Goal: Task Accomplishment & Management: Manage account settings

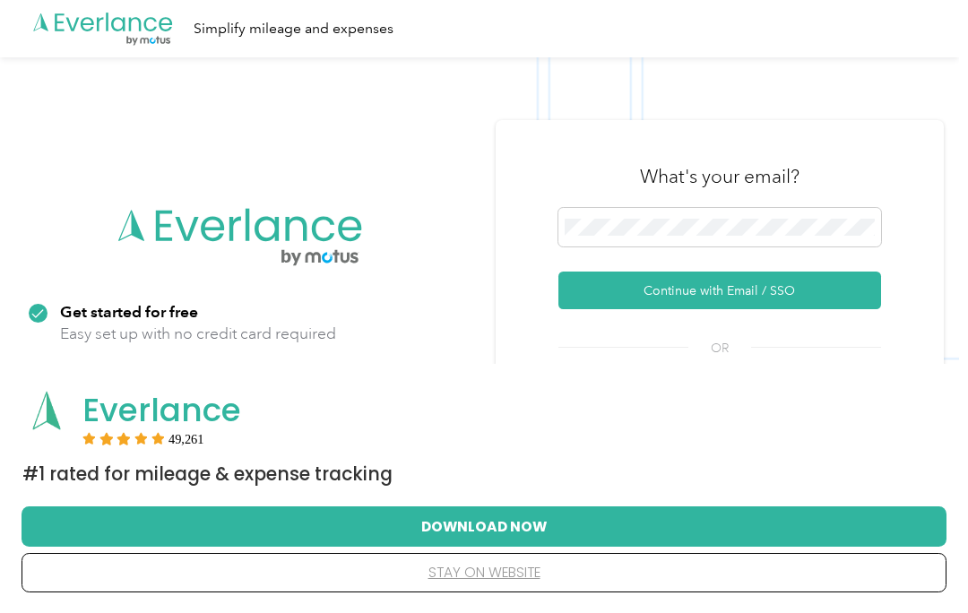
click at [668, 281] on button "Continue with Email / SSO" at bounding box center [719, 291] width 323 height 38
click at [759, 267] on form "Continue with Email / SSO" at bounding box center [719, 259] width 323 height 102
click at [708, 303] on button "Continue with Email / SSO" at bounding box center [719, 291] width 323 height 38
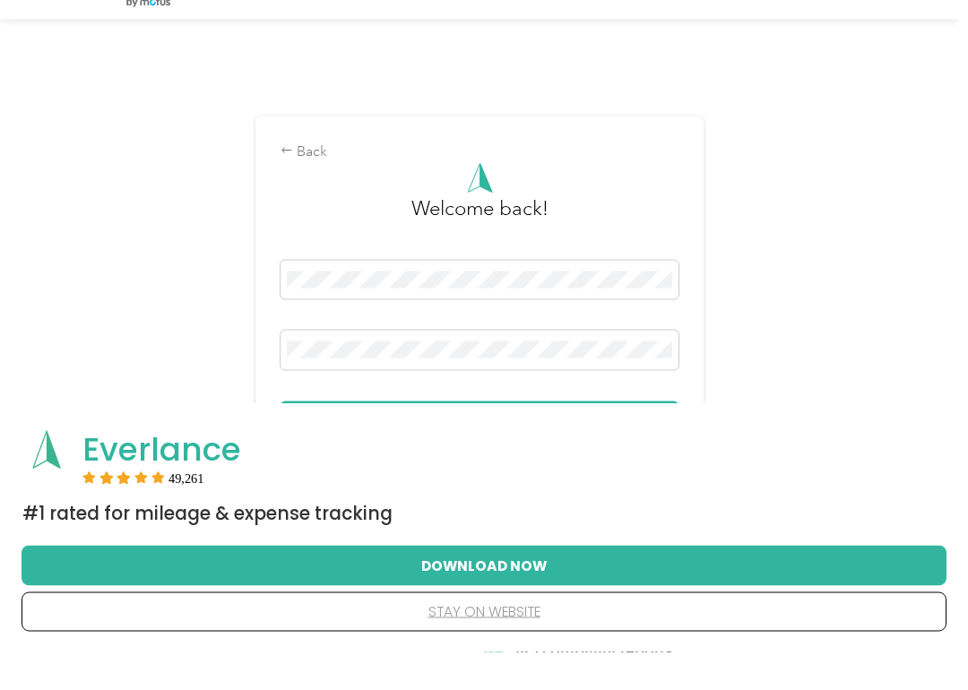
click at [515, 612] on button "stay on website" at bounding box center [484, 650] width 868 height 38
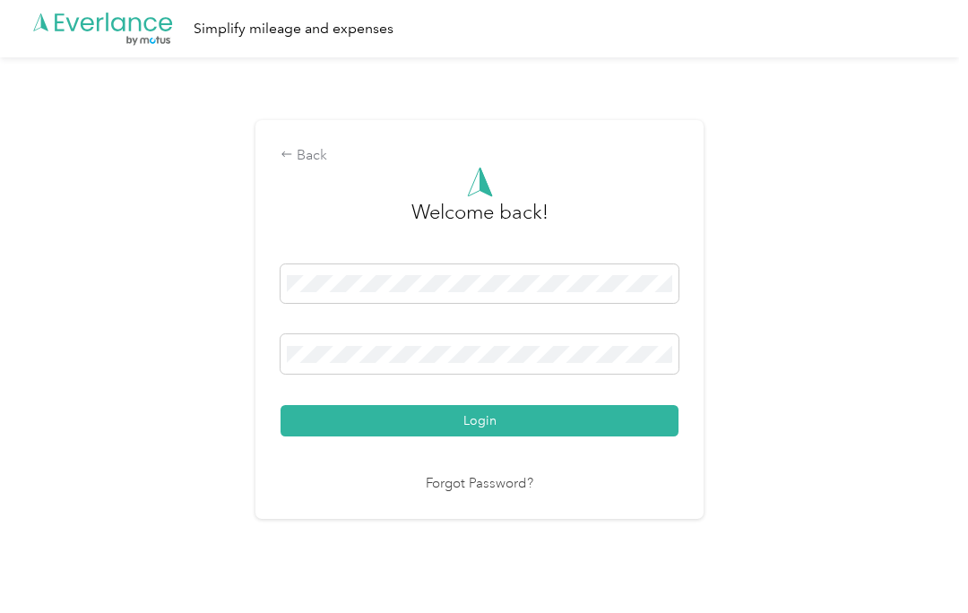
click at [531, 415] on button "Login" at bounding box center [480, 420] width 398 height 31
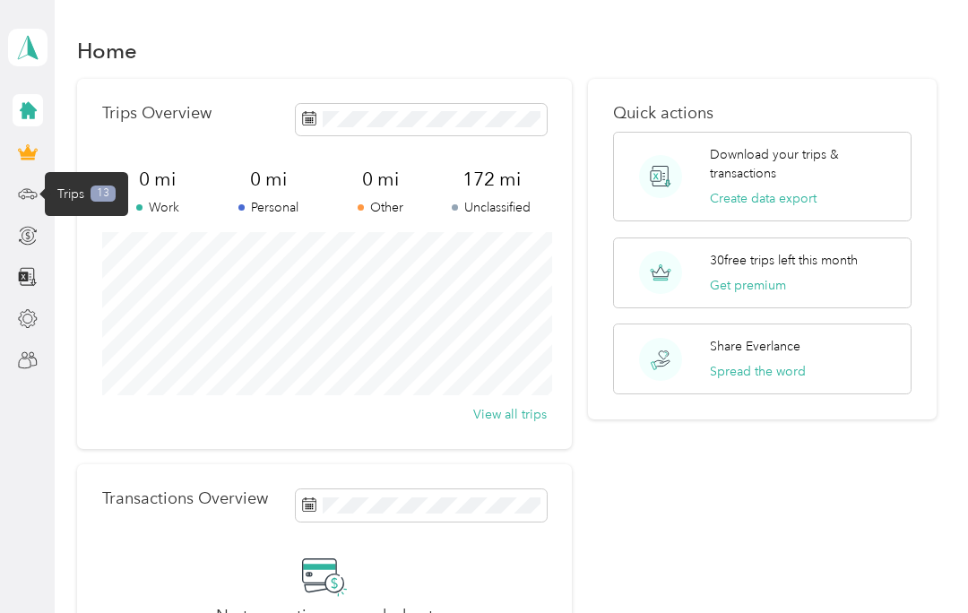
click at [95, 185] on div "Trips 13" at bounding box center [86, 194] width 58 height 19
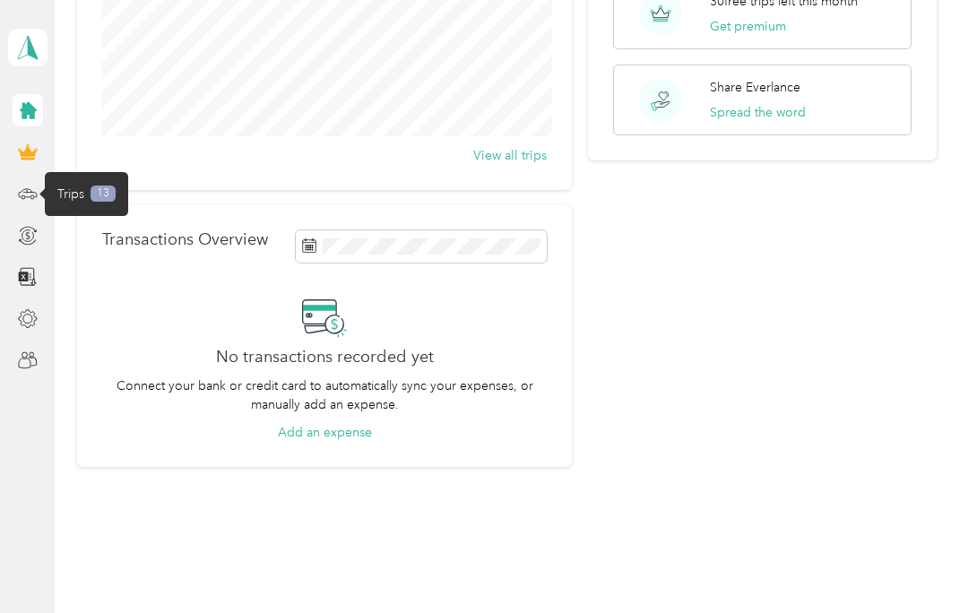
scroll to position [206, 0]
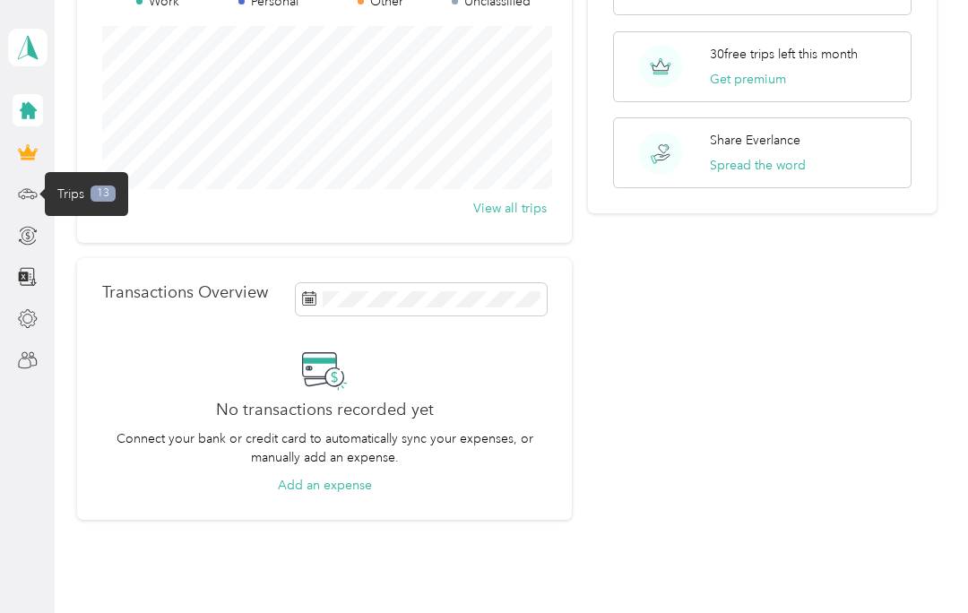
click at [27, 201] on icon at bounding box center [28, 194] width 20 height 20
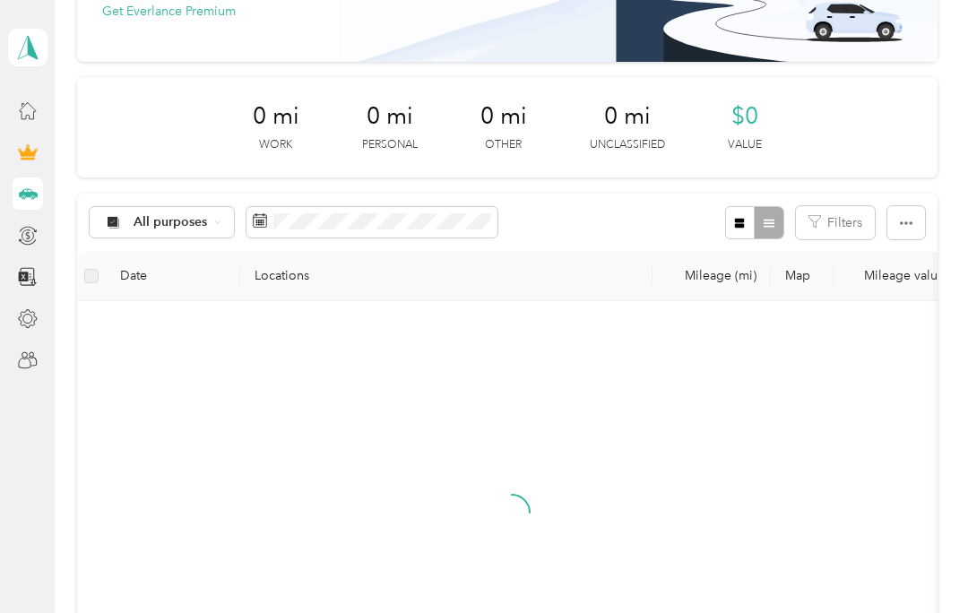
click at [87, 190] on div "Trips 13" at bounding box center [86, 184] width 58 height 19
